Goal: Navigation & Orientation: Understand site structure

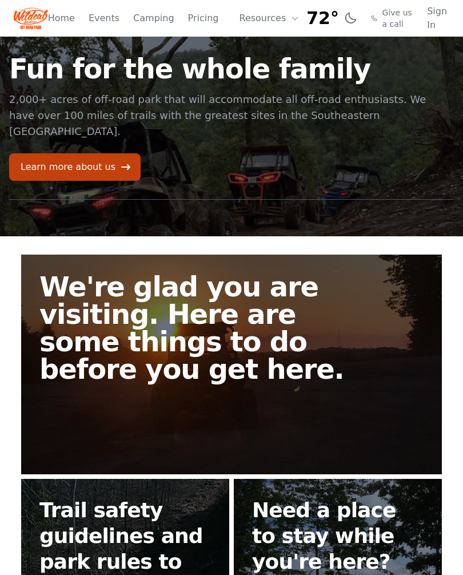
click at [105, 21] on link "Events" at bounding box center [104, 18] width 31 height 14
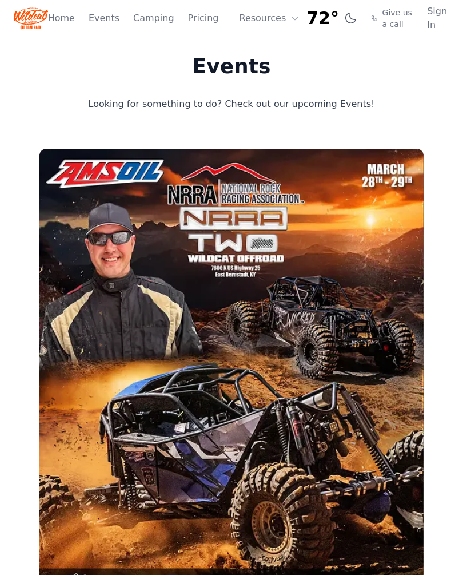
click at [203, 20] on link "Pricing" at bounding box center [203, 18] width 31 height 14
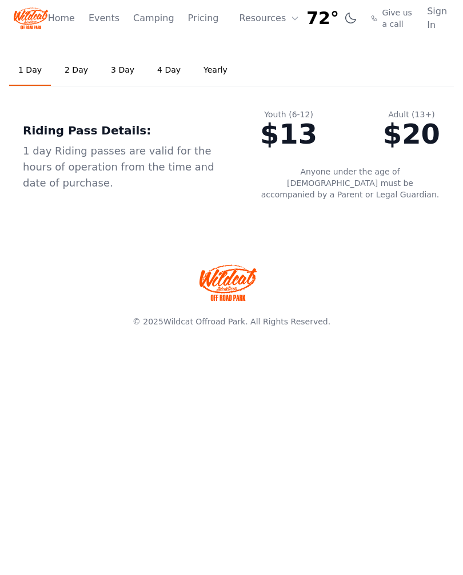
click at [146, 15] on link "Camping" at bounding box center [153, 18] width 41 height 14
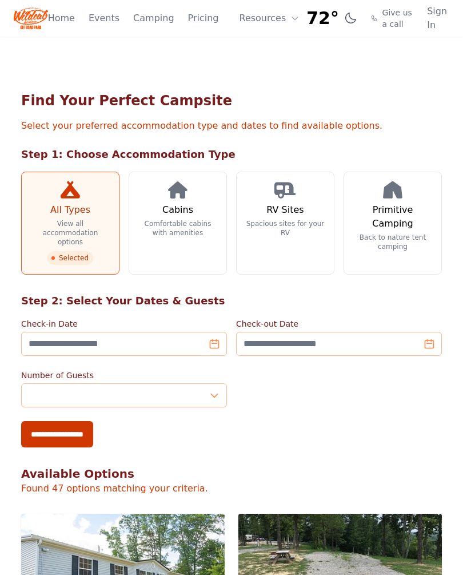
click at [65, 21] on link "Home" at bounding box center [61, 18] width 27 height 14
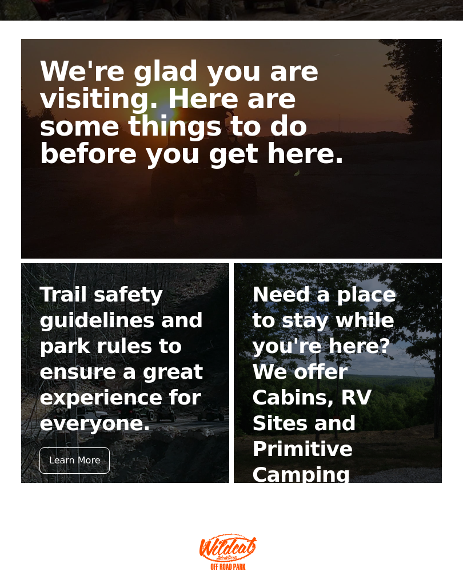
scroll to position [220, 0]
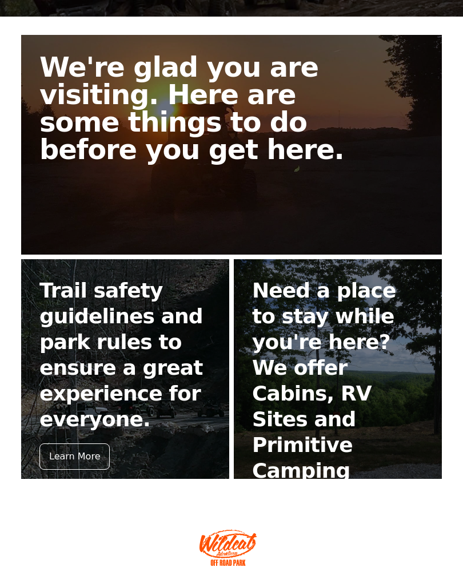
click at [276, 133] on link "We're glad you are visiting. Here are some things to do before you get here." at bounding box center [231, 145] width 421 height 220
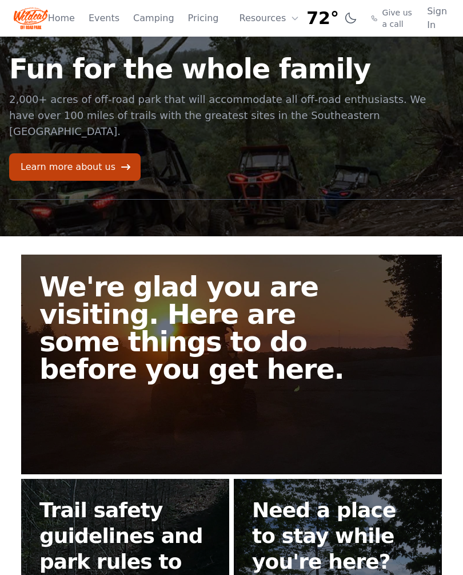
scroll to position [220, 0]
